Goal: Find specific page/section: Find specific page/section

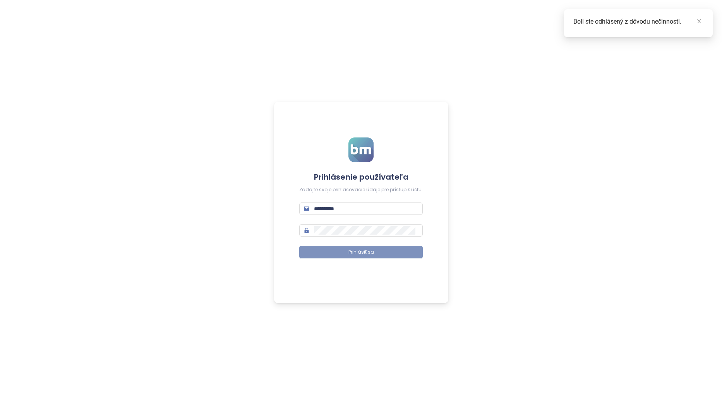
click at [376, 253] on button "Prihlásiť sa" at bounding box center [360, 252] width 123 height 12
click at [700, 21] on icon "close" at bounding box center [698, 21] width 5 height 5
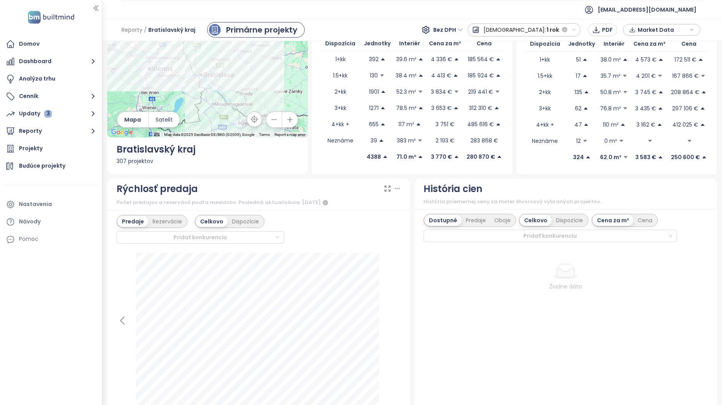
scroll to position [116, 0]
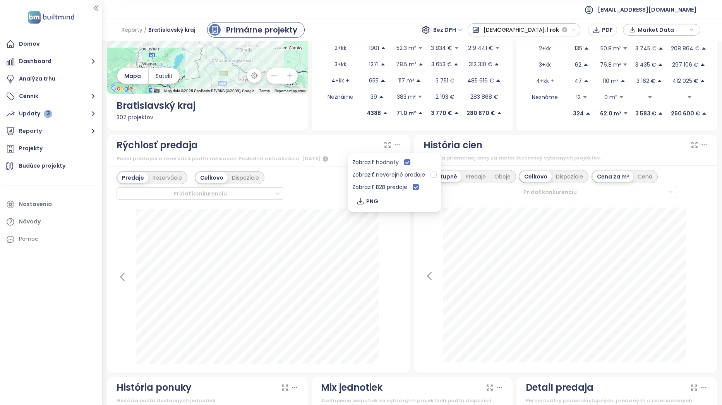
click at [394, 144] on icon at bounding box center [397, 145] width 8 height 8
click at [345, 154] on div "Počet predajov a rezervácií podľa mesiacov. Posledná aktualizácia: [DATE]" at bounding box center [258, 158] width 284 height 9
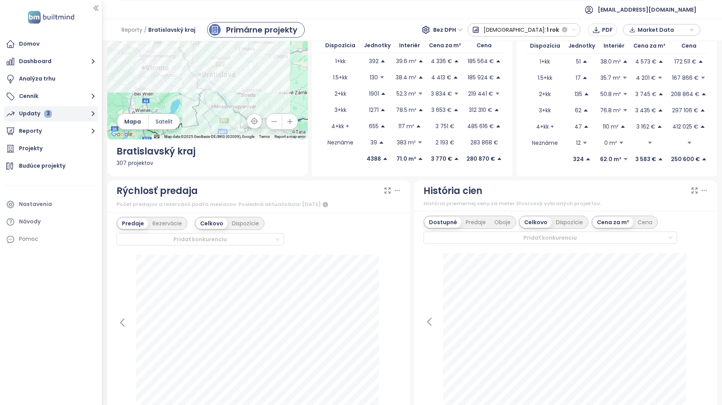
scroll to position [0, 0]
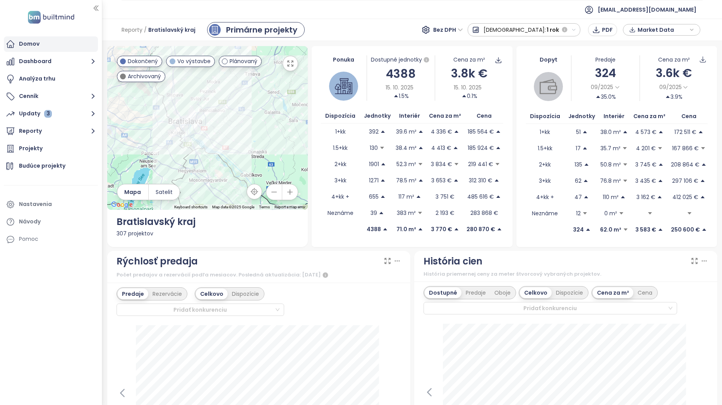
click at [55, 49] on div "Domov" at bounding box center [51, 43] width 94 height 15
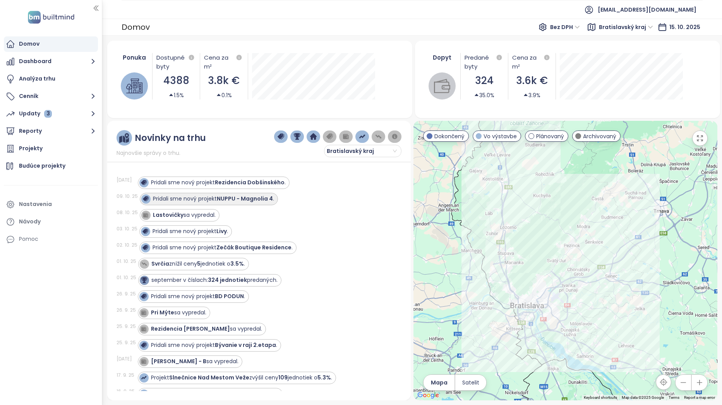
click at [262, 197] on strong "NUPPU - Magnolia 4" at bounding box center [245, 199] width 56 height 8
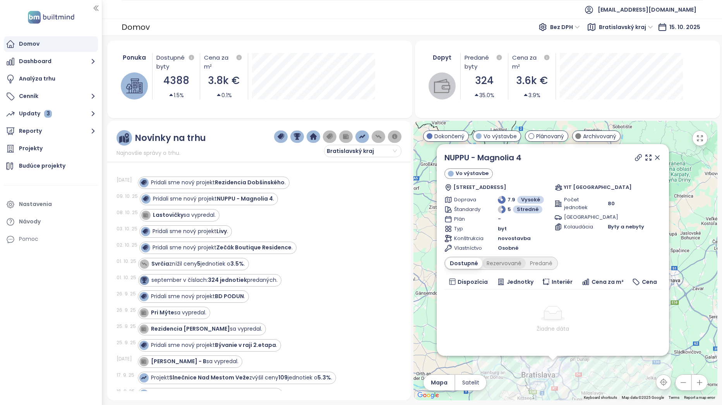
click at [504, 263] on div "Rezervované" at bounding box center [503, 263] width 43 height 11
click at [537, 262] on div "Predané" at bounding box center [540, 263] width 31 height 11
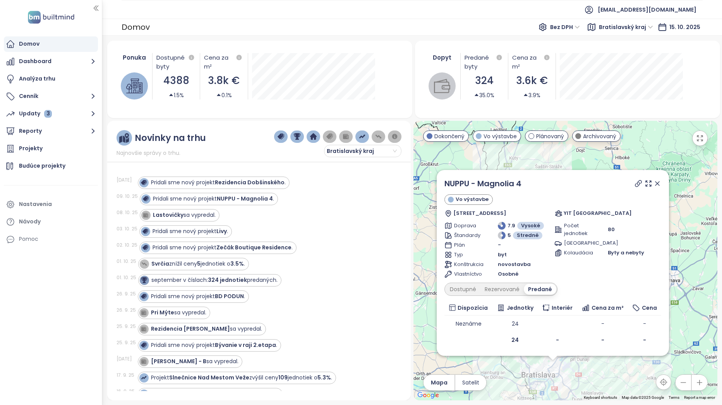
click at [660, 184] on icon at bounding box center [657, 184] width 8 height 8
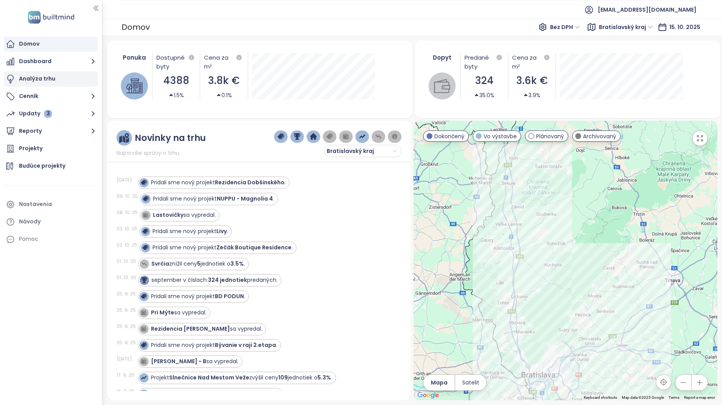
click at [55, 74] on div "Analýza trhu" at bounding box center [51, 78] width 94 height 15
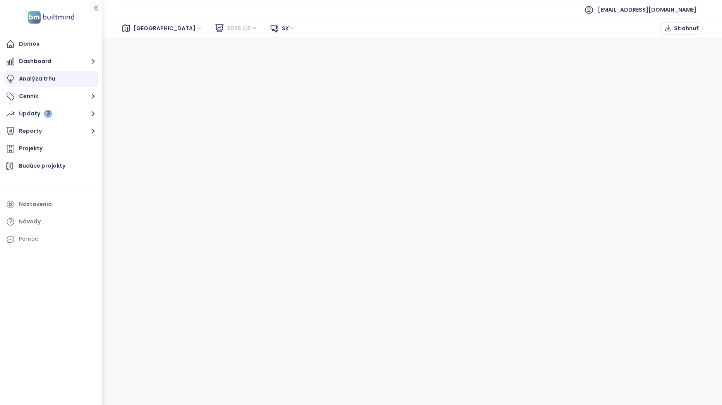
click at [227, 29] on span "2025 Q2" at bounding box center [242, 28] width 31 height 12
click at [46, 44] on div "Domov" at bounding box center [51, 43] width 94 height 15
